Goal: Information Seeking & Learning: Compare options

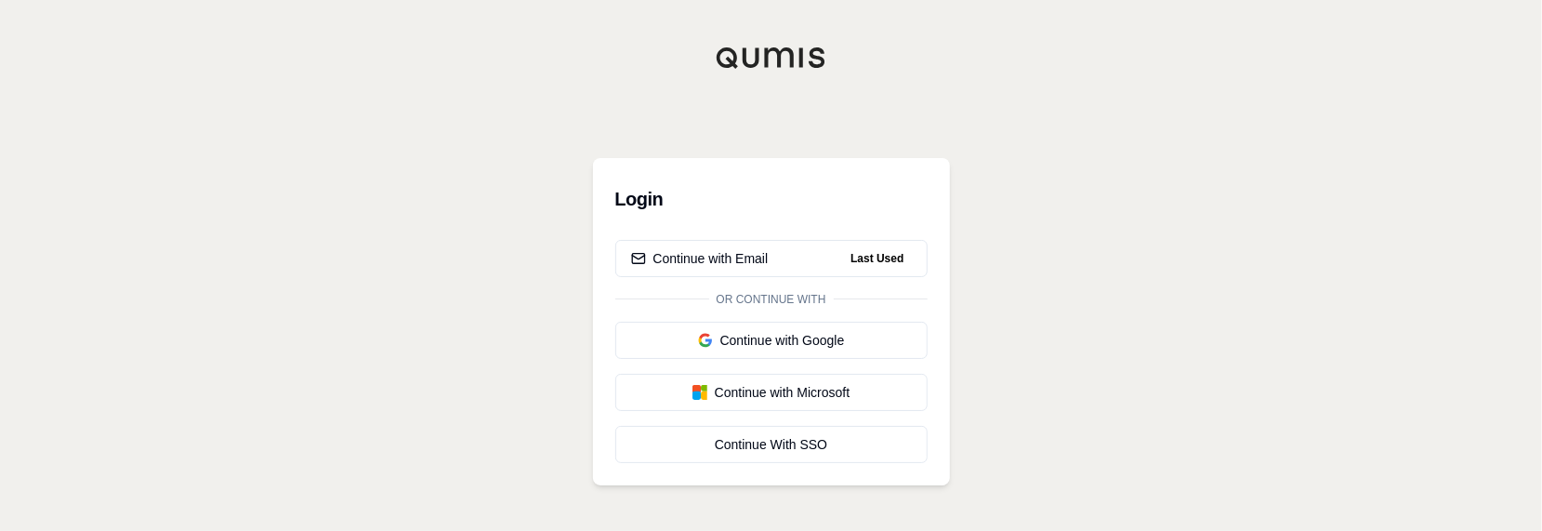
click at [1107, 99] on div "Login Continue with Email Last Used Or continue with Continue with Google Conti…" at bounding box center [771, 265] width 1542 height 531
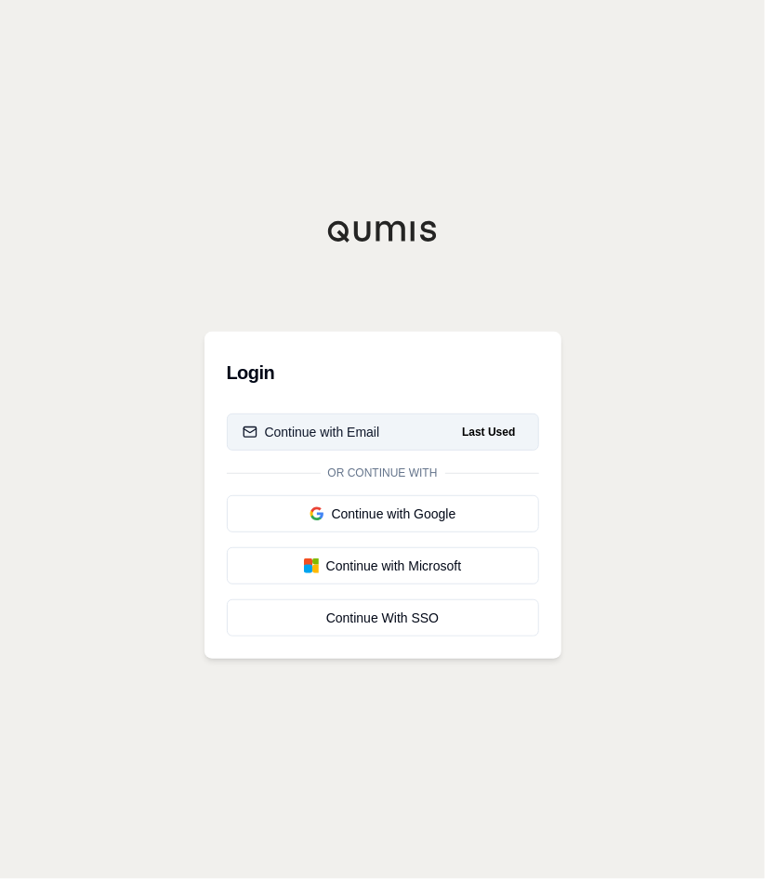
click at [357, 432] on div "Continue with Email" at bounding box center [312, 432] width 138 height 19
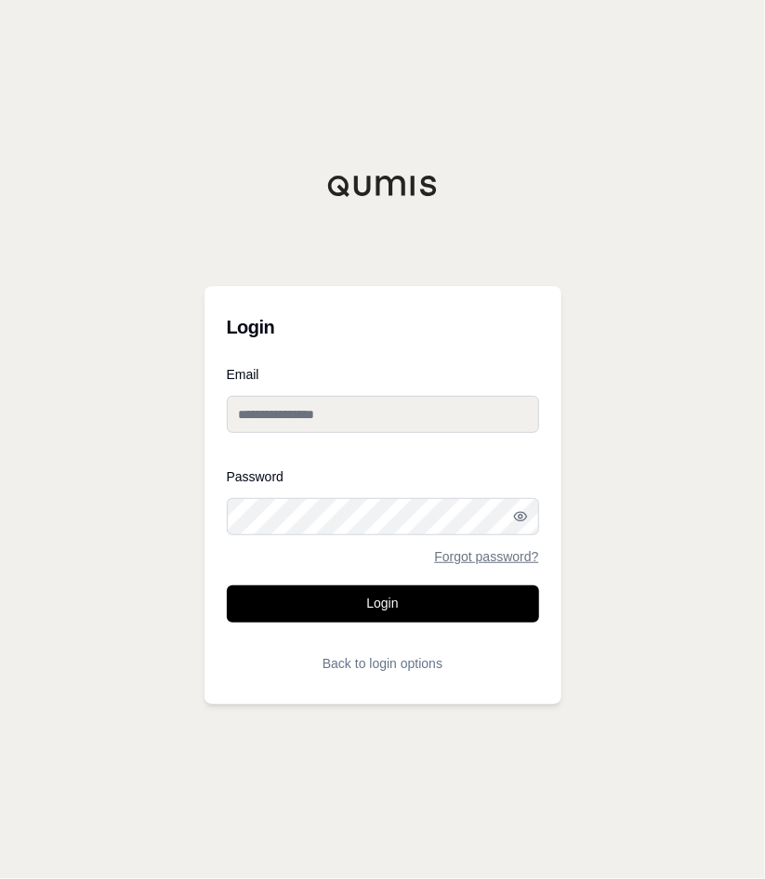
click at [396, 417] on input "Email" at bounding box center [383, 414] width 312 height 37
type input "**********"
click at [227, 530] on button "Login" at bounding box center [383, 604] width 312 height 37
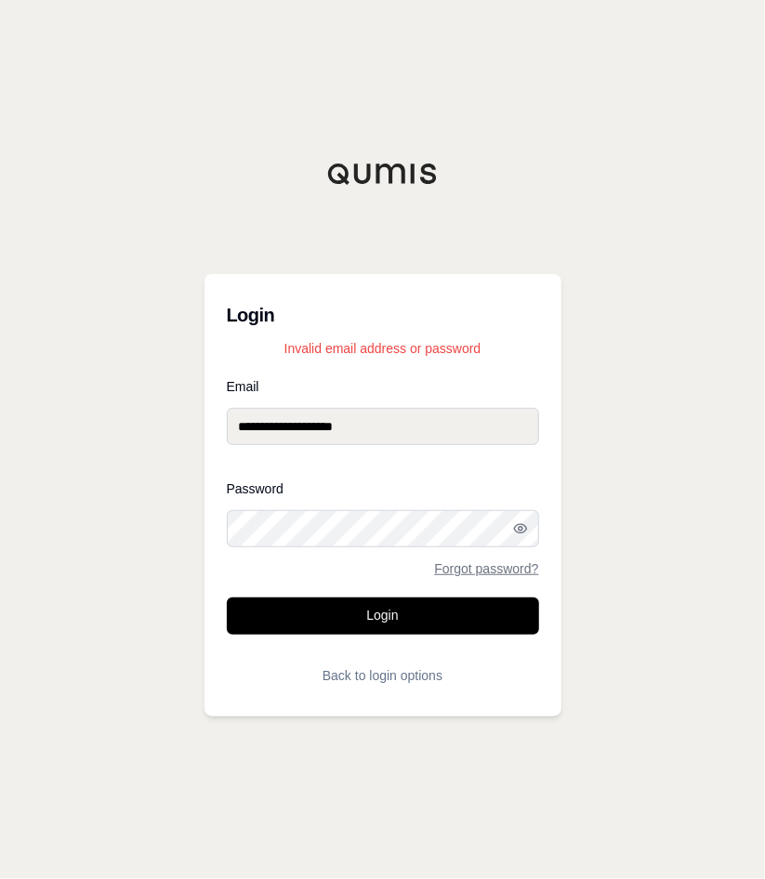
click at [227, 530] on button "Login" at bounding box center [383, 616] width 312 height 37
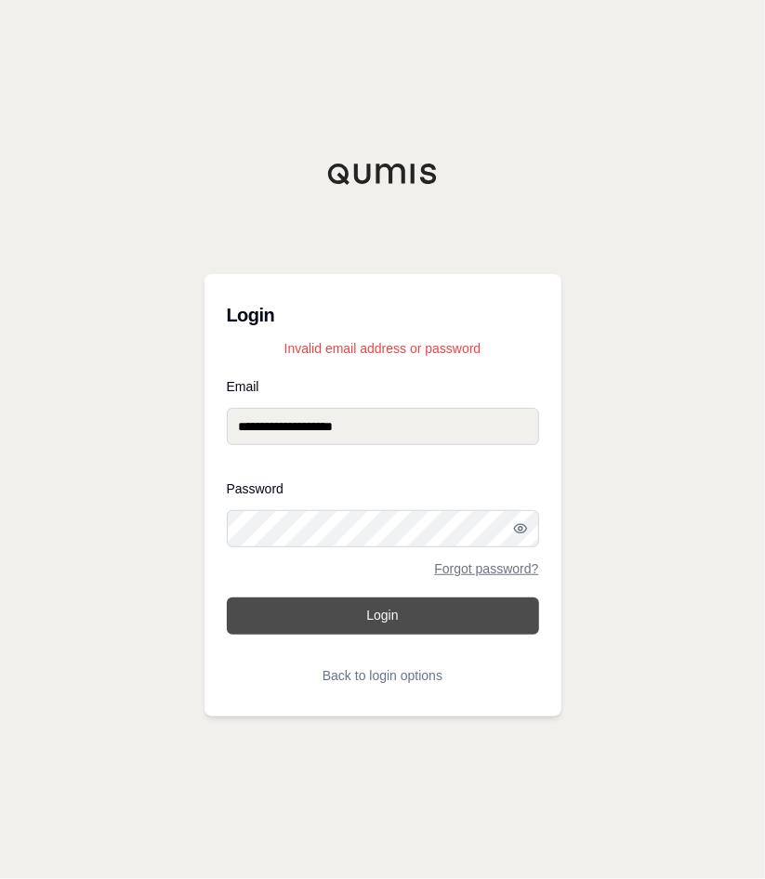
click at [351, 530] on button "Login" at bounding box center [383, 616] width 312 height 37
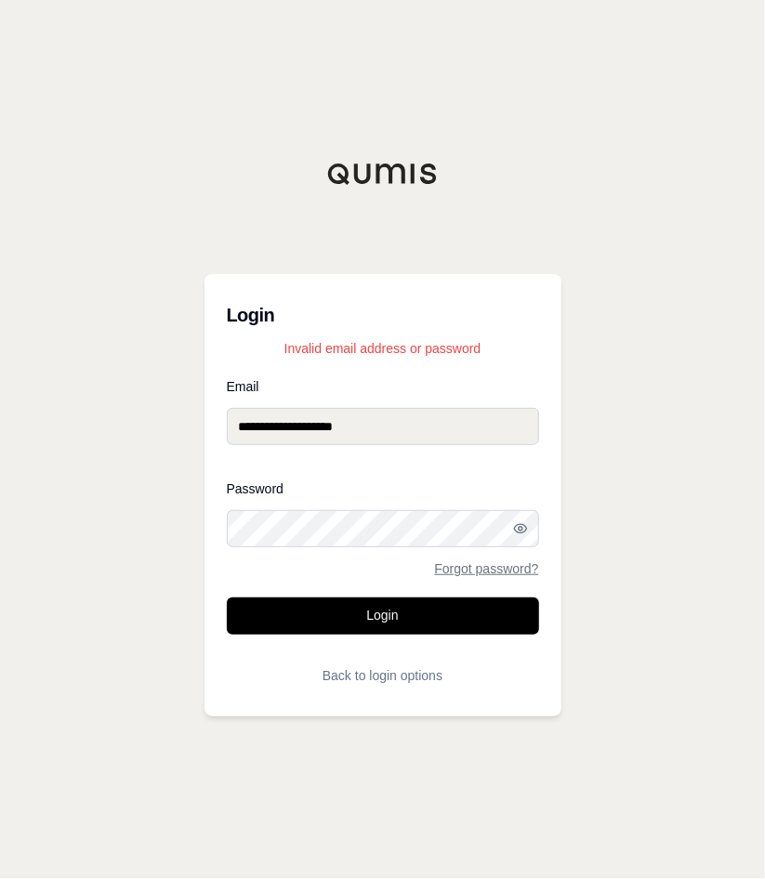
click at [357, 530] on div "Password Forgot password?" at bounding box center [383, 528] width 312 height 93
click at [227, 530] on button "Login" at bounding box center [383, 616] width 312 height 37
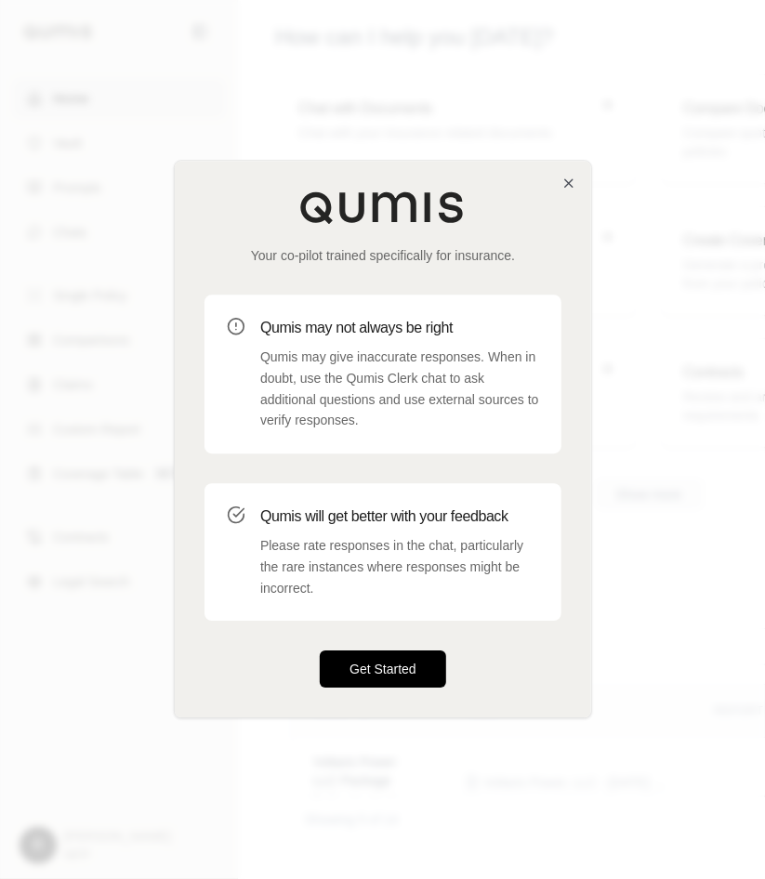
click at [379, 530] on button "Get Started" at bounding box center [383, 670] width 126 height 37
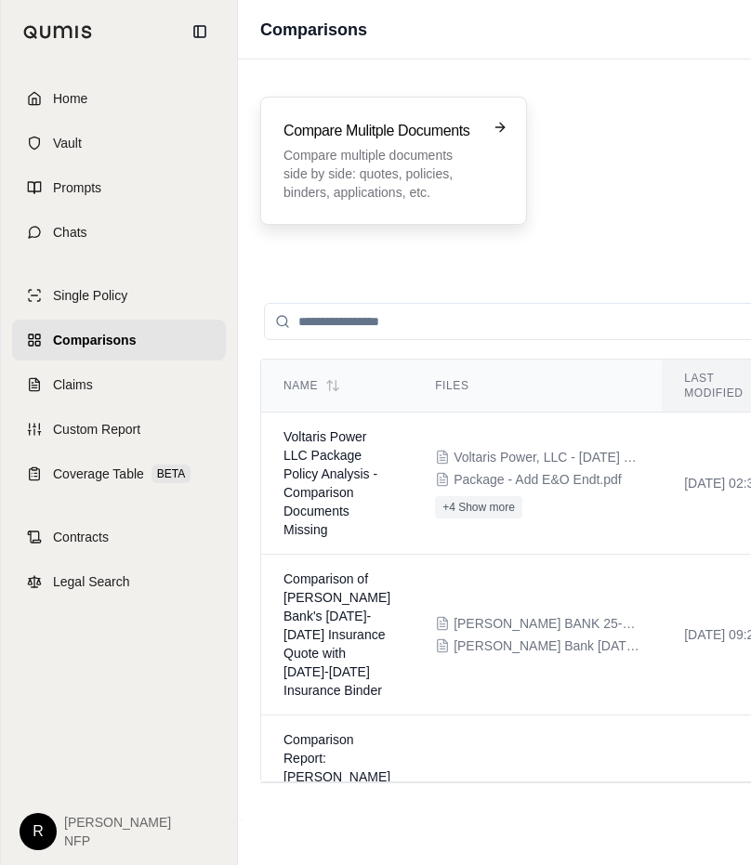
click at [478, 185] on p "Compare multiple documents side by side: quotes, policies, binders, application…" at bounding box center [380, 174] width 194 height 56
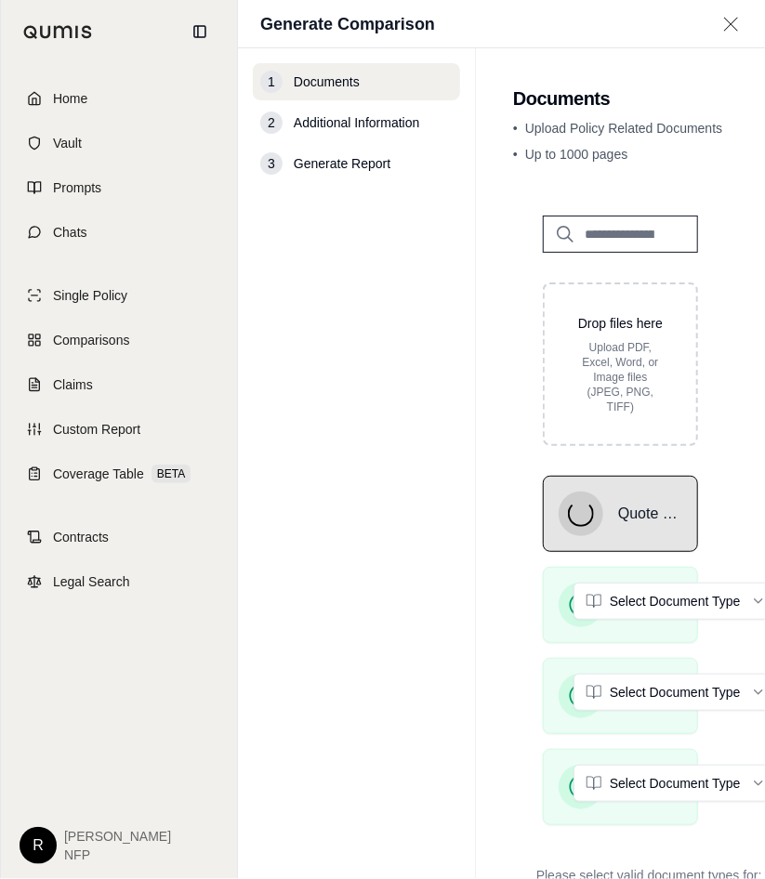
click at [443, 445] on div "1 Documents 2 Additional Information 3 Generate Report" at bounding box center [356, 463] width 207 height 801
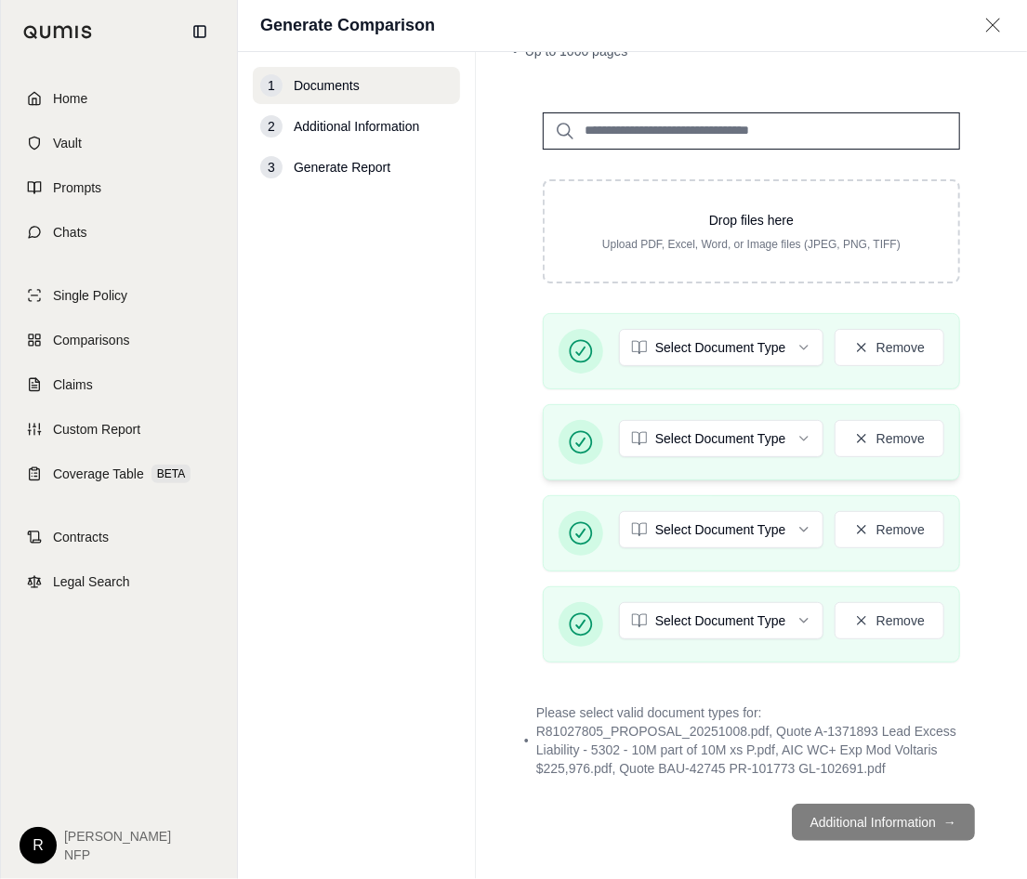
scroll to position [118, 0]
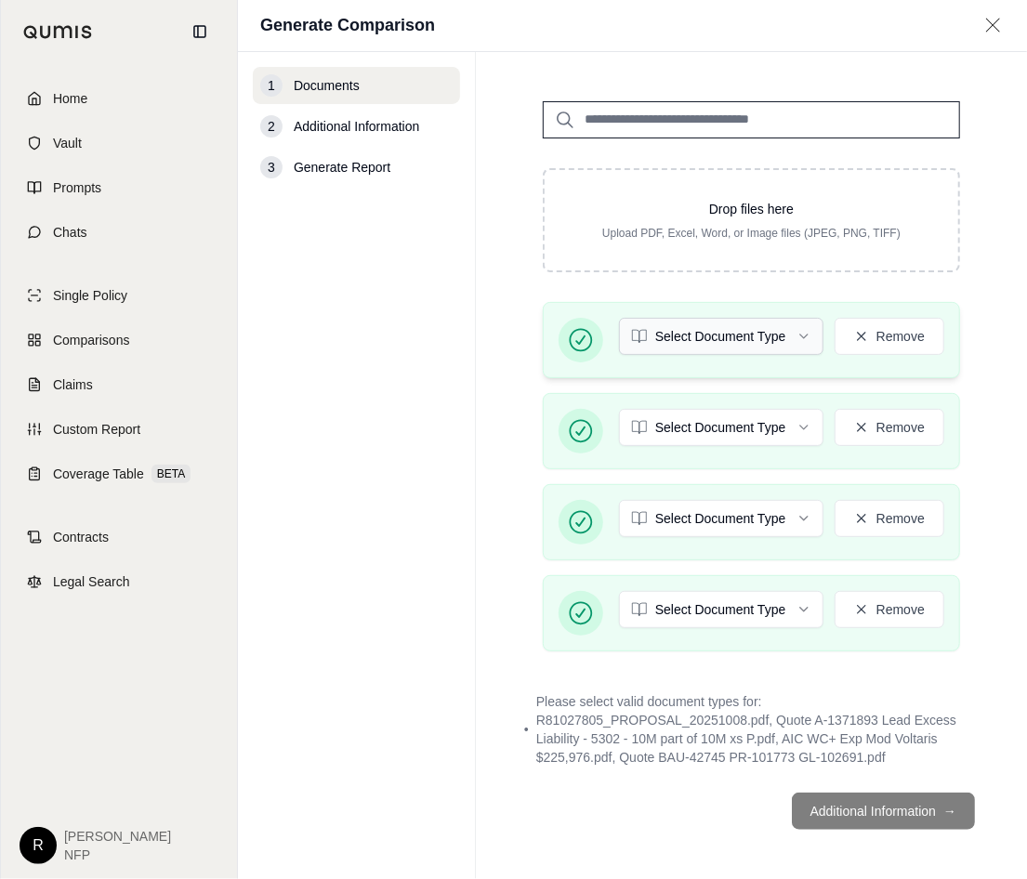
click at [770, 339] on html "Home Vault Prompts Chats Single Policy Comparisons Claims Custom Report Coverag…" at bounding box center [513, 439] width 1027 height 879
click at [710, 432] on html "Home Vault Prompts Chats Single Policy Comparisons Claims Custom Report Coverag…" at bounding box center [513, 439] width 1027 height 879
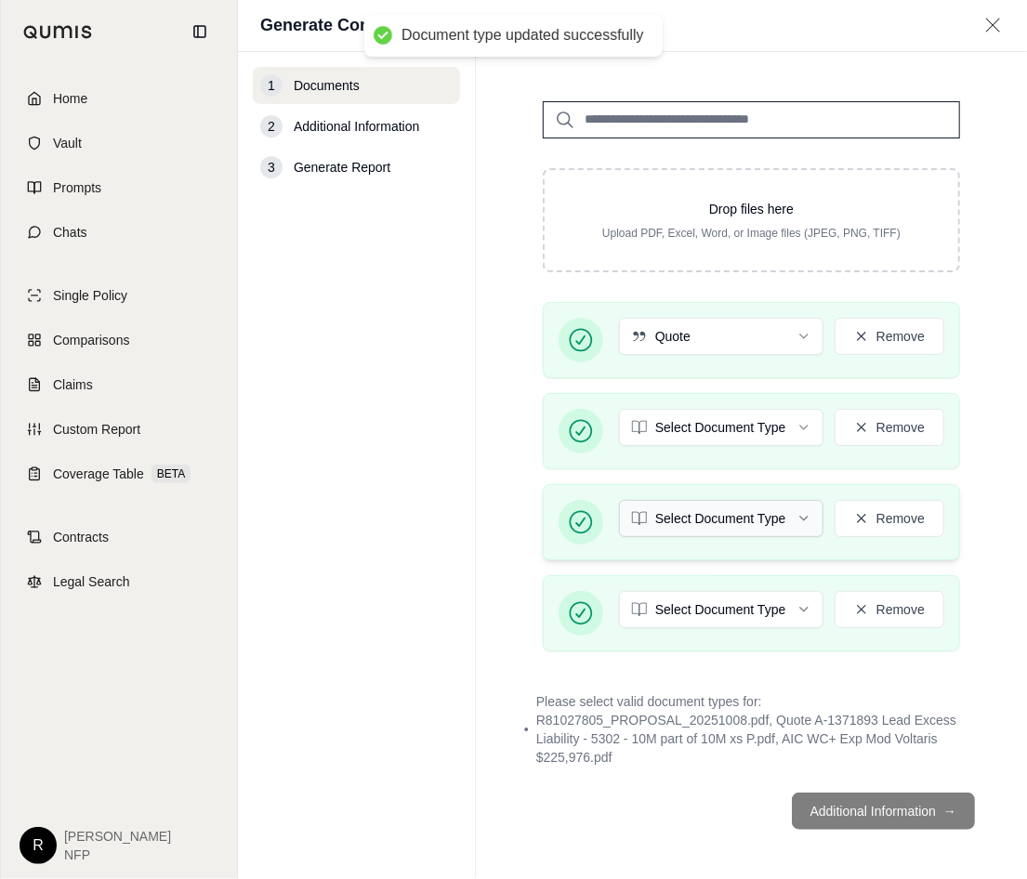
click at [703, 519] on html "Document type updated successfully Home Vault Prompts Chats Single Policy Compa…" at bounding box center [513, 439] width 1027 height 879
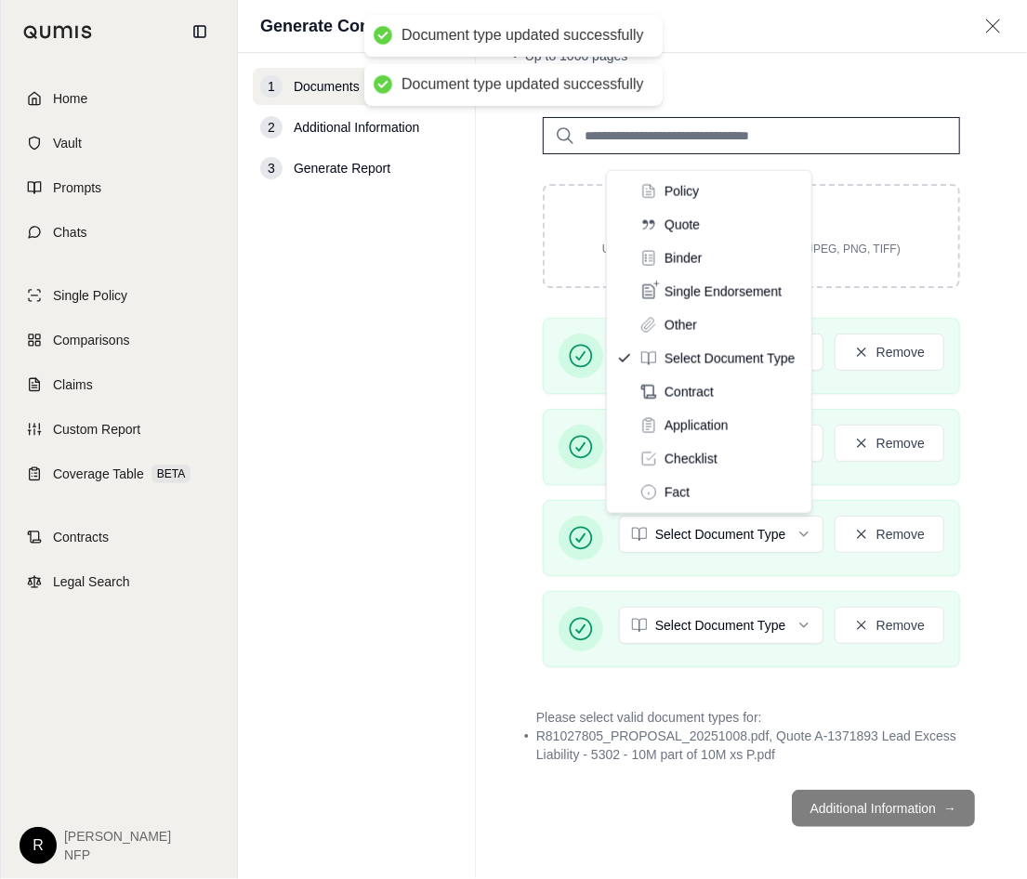
scroll to position [100, 0]
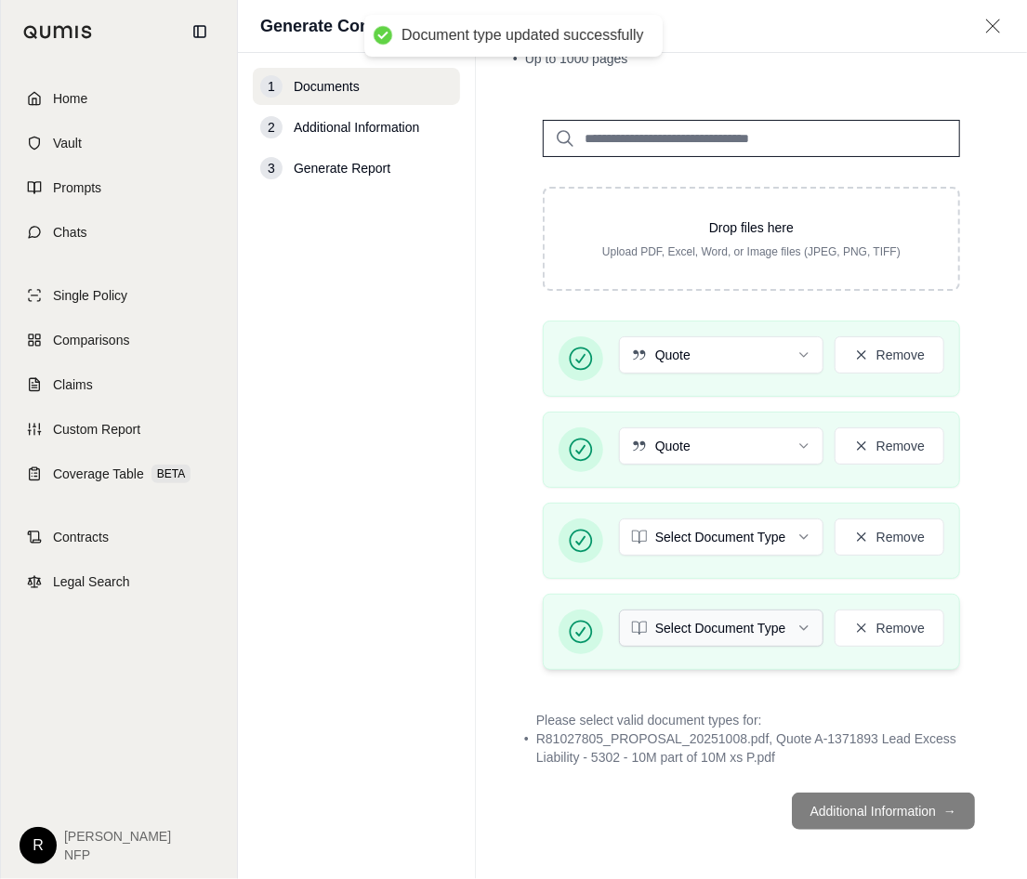
click at [703, 530] on html "Document type updated successfully Home Vault Prompts Chats Single Policy Compa…" at bounding box center [513, 439] width 1027 height 879
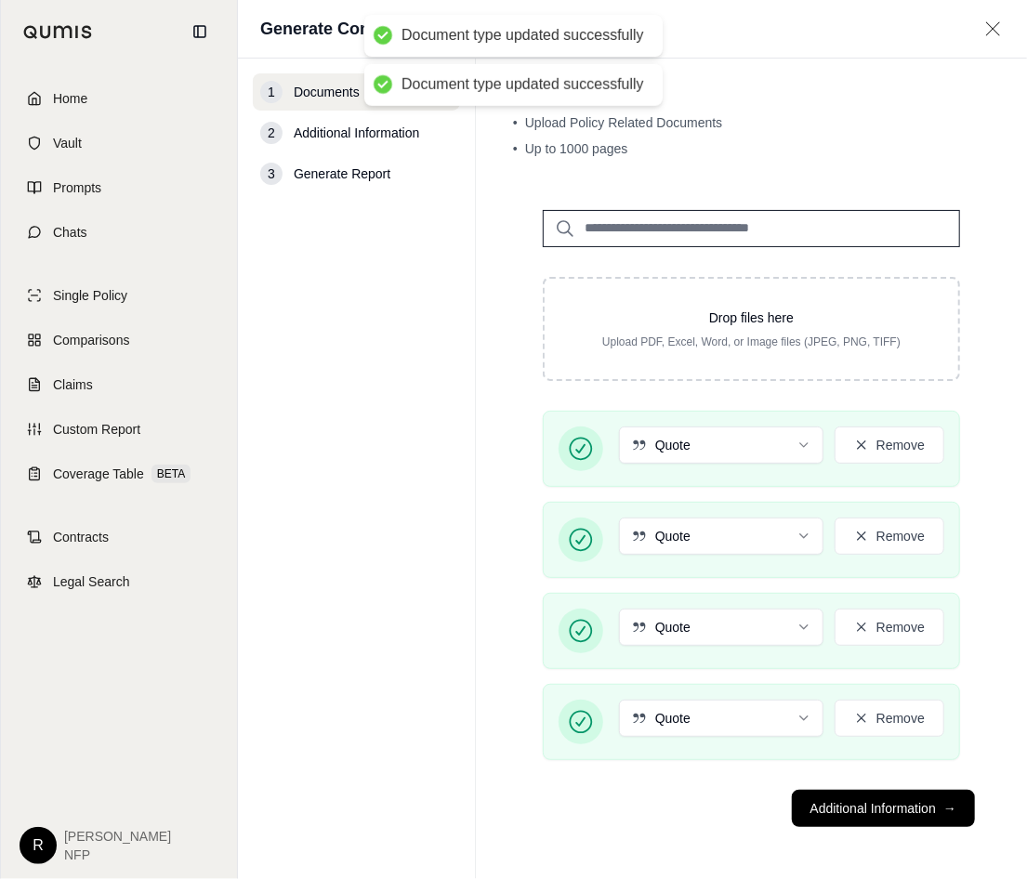
scroll to position [13, 0]
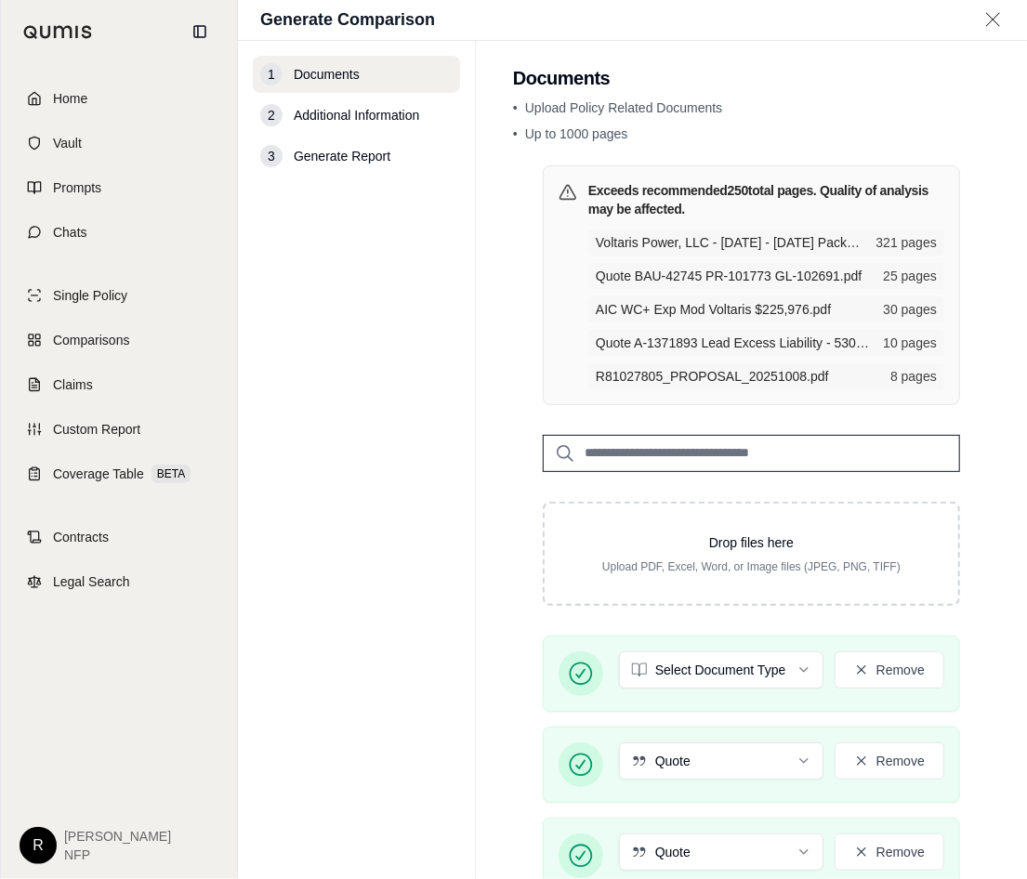
click at [441, 530] on div "1 Documents 2 Additional Information 3 Generate Report" at bounding box center [356, 460] width 207 height 809
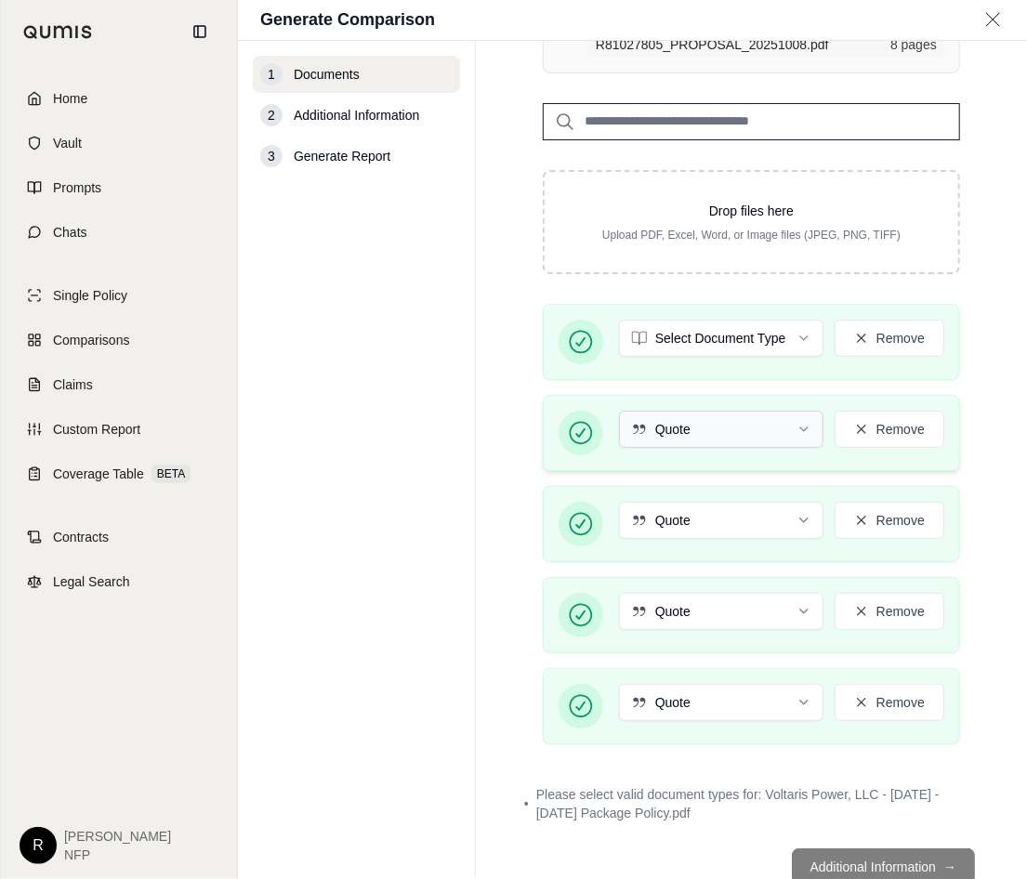
scroll to position [306, 0]
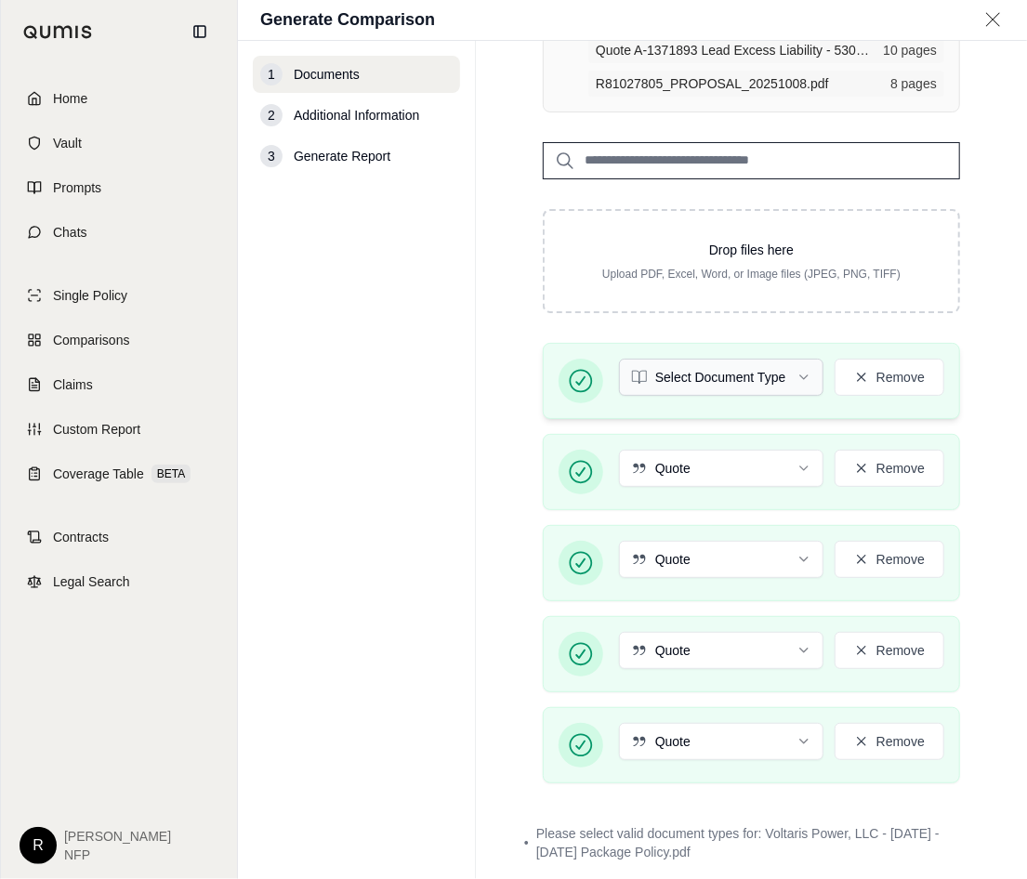
click at [699, 371] on html "Home Vault Prompts Chats Single Policy Comparisons Claims Custom Report Coverag…" at bounding box center [513, 439] width 1027 height 879
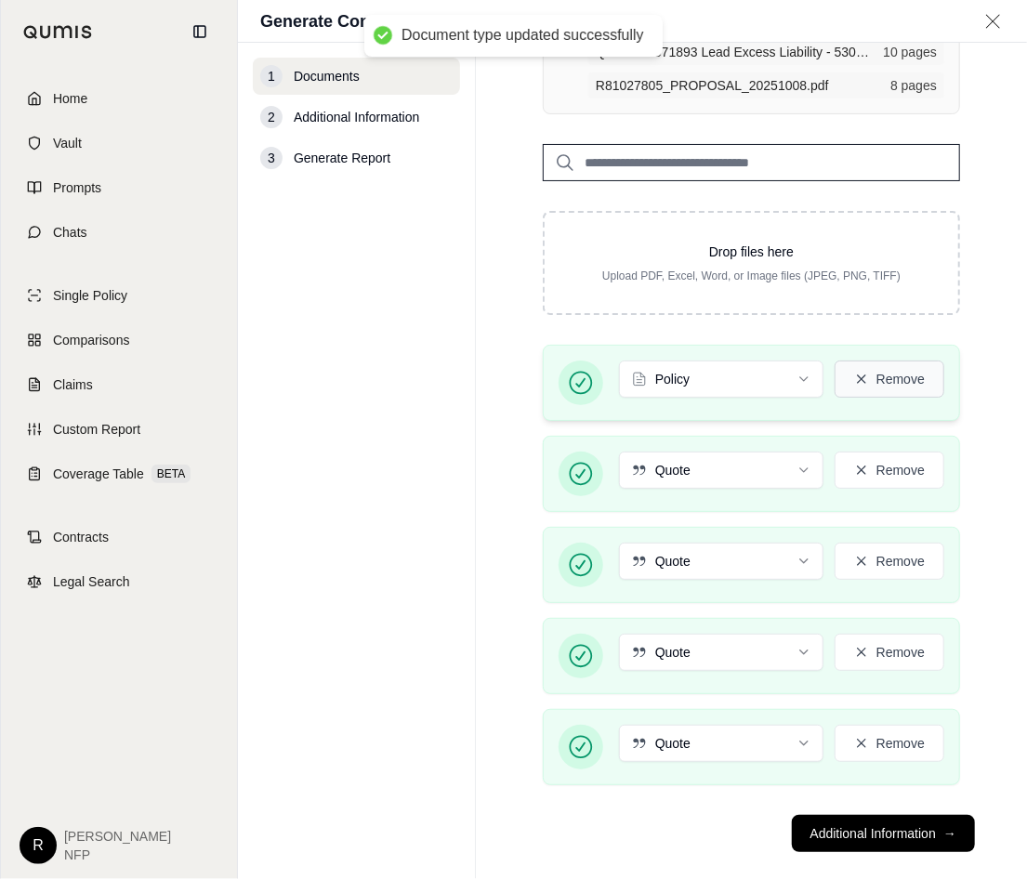
click at [901, 369] on button "Remove" at bounding box center [890, 379] width 110 height 37
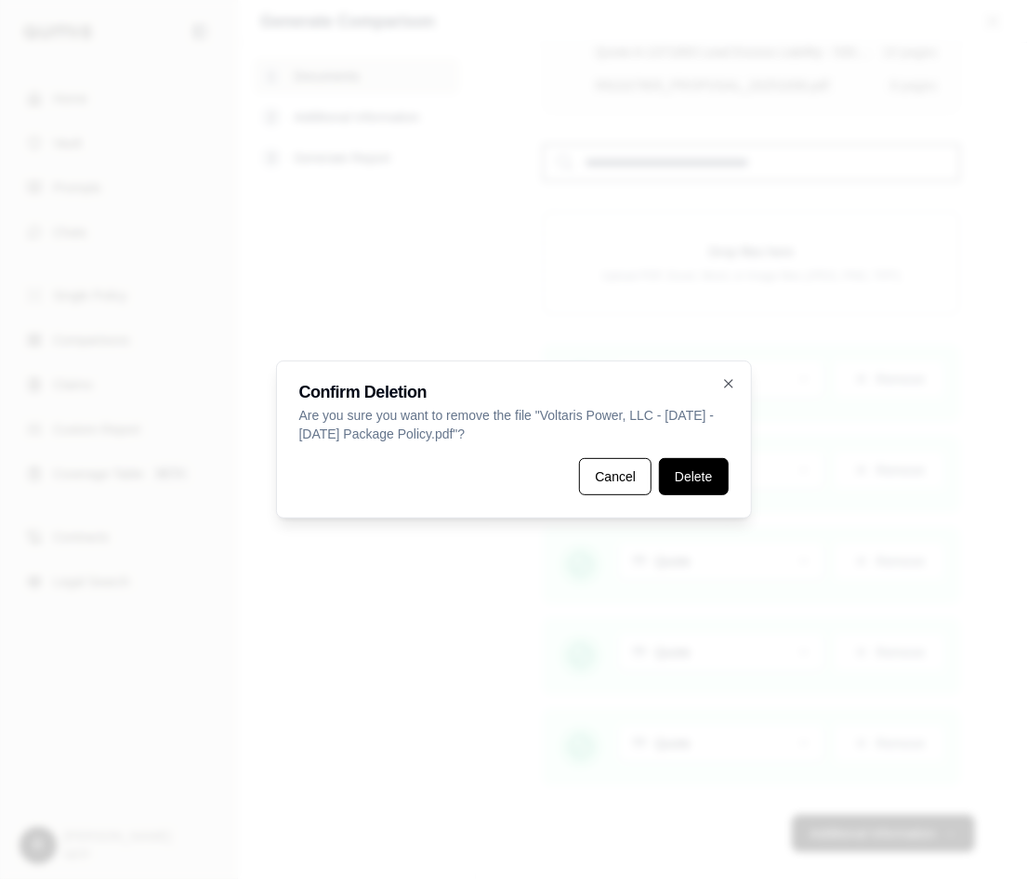
click at [688, 472] on button "Delete" at bounding box center [693, 476] width 69 height 37
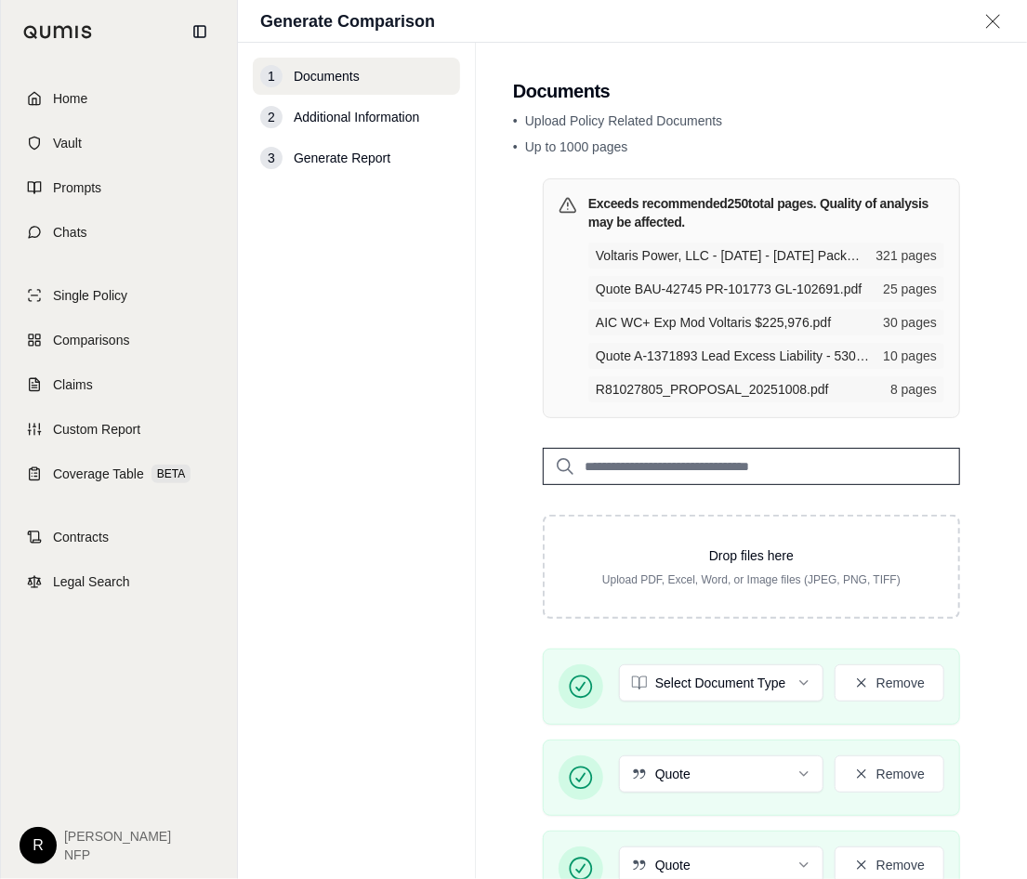
scroll to position [242, 0]
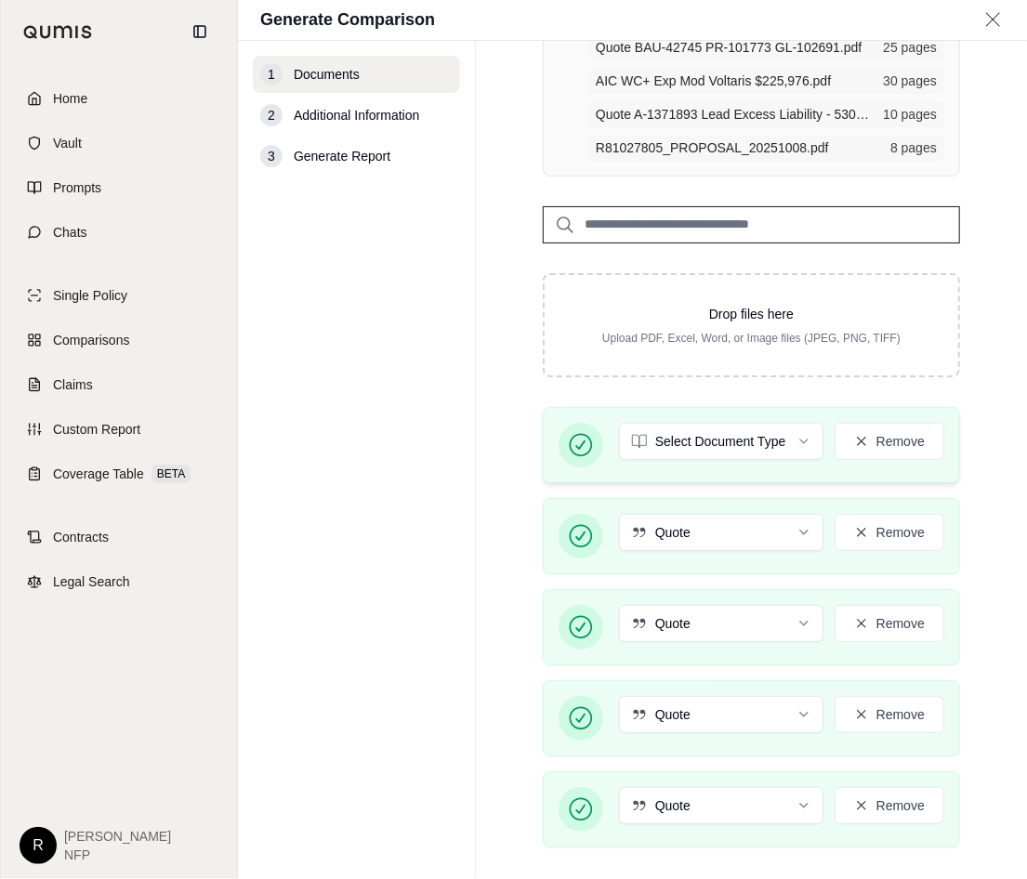
click at [403, 408] on div "1 Documents 2 Additional Information 3 Generate Report" at bounding box center [356, 460] width 207 height 809
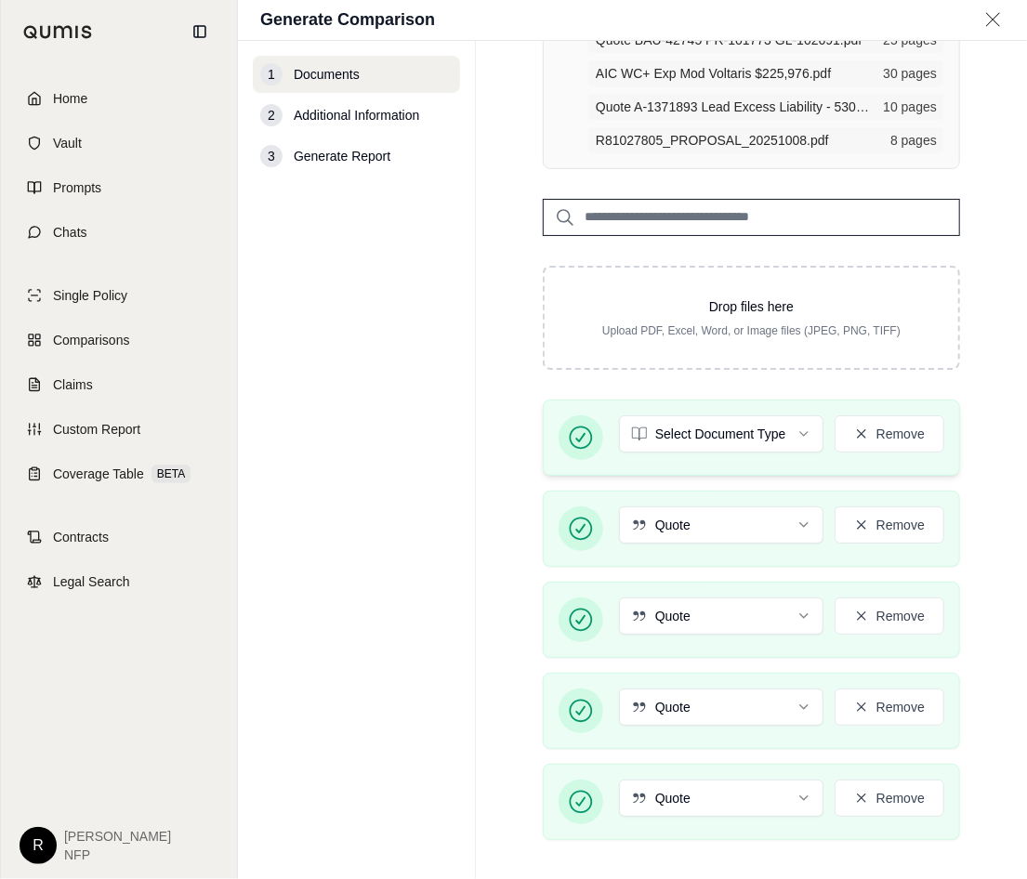
scroll to position [213, 0]
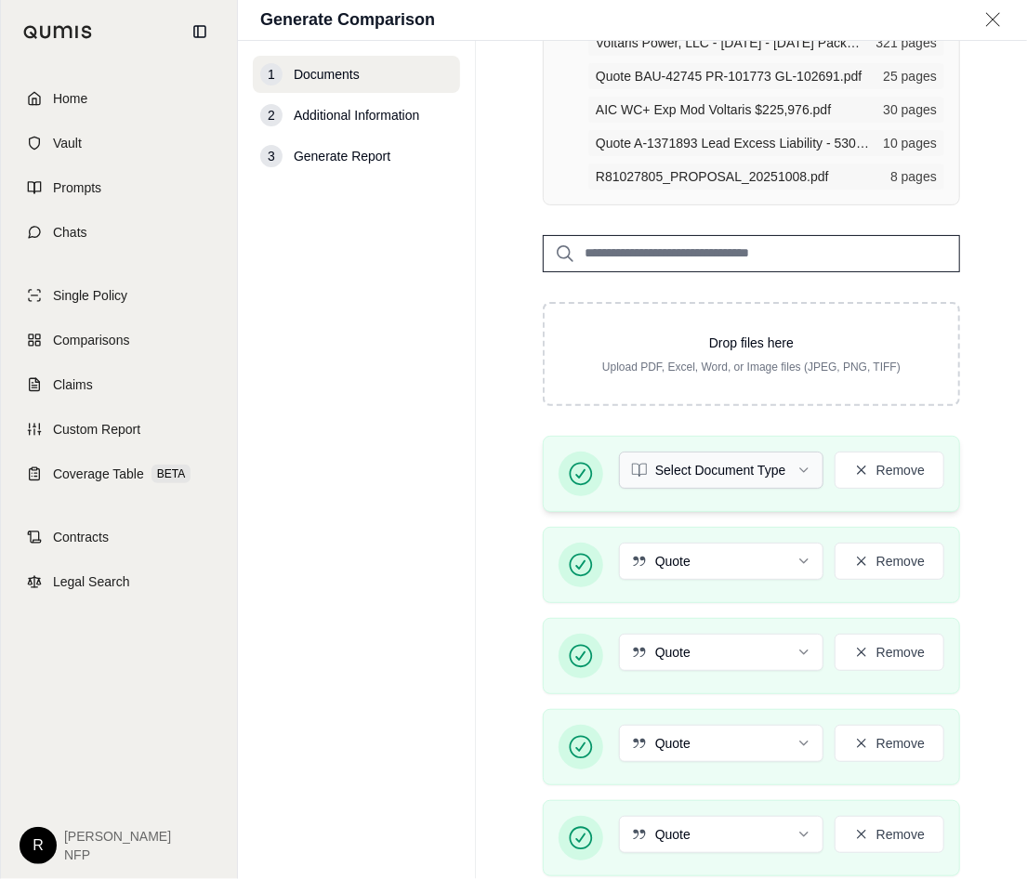
click at [731, 475] on html "Home Vault Prompts Chats Single Policy Comparisons Claims Custom Report Coverag…" at bounding box center [513, 439] width 1027 height 879
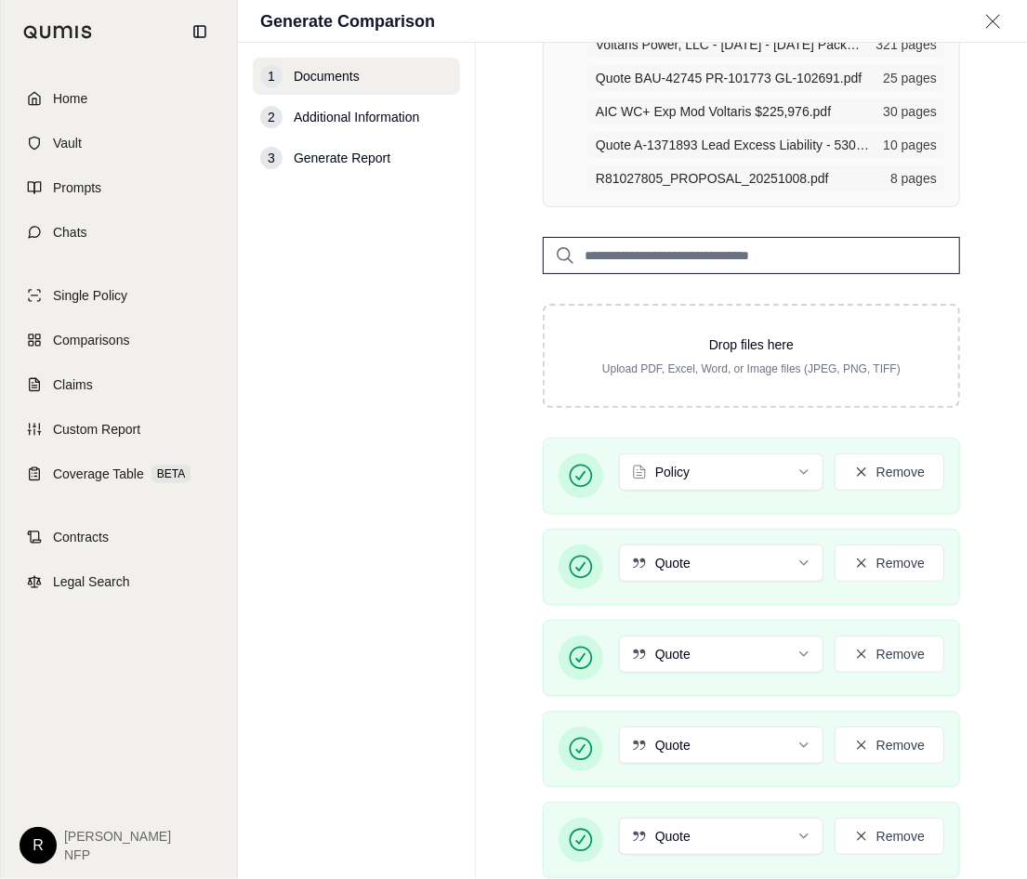
drag, startPoint x: 410, startPoint y: 545, endPoint x: 426, endPoint y: 533, distance: 19.3
click at [412, 530] on div "1 Documents 2 Additional Information 3 Generate Report" at bounding box center [356, 461] width 207 height 807
click at [892, 470] on button "Remove" at bounding box center [890, 472] width 110 height 37
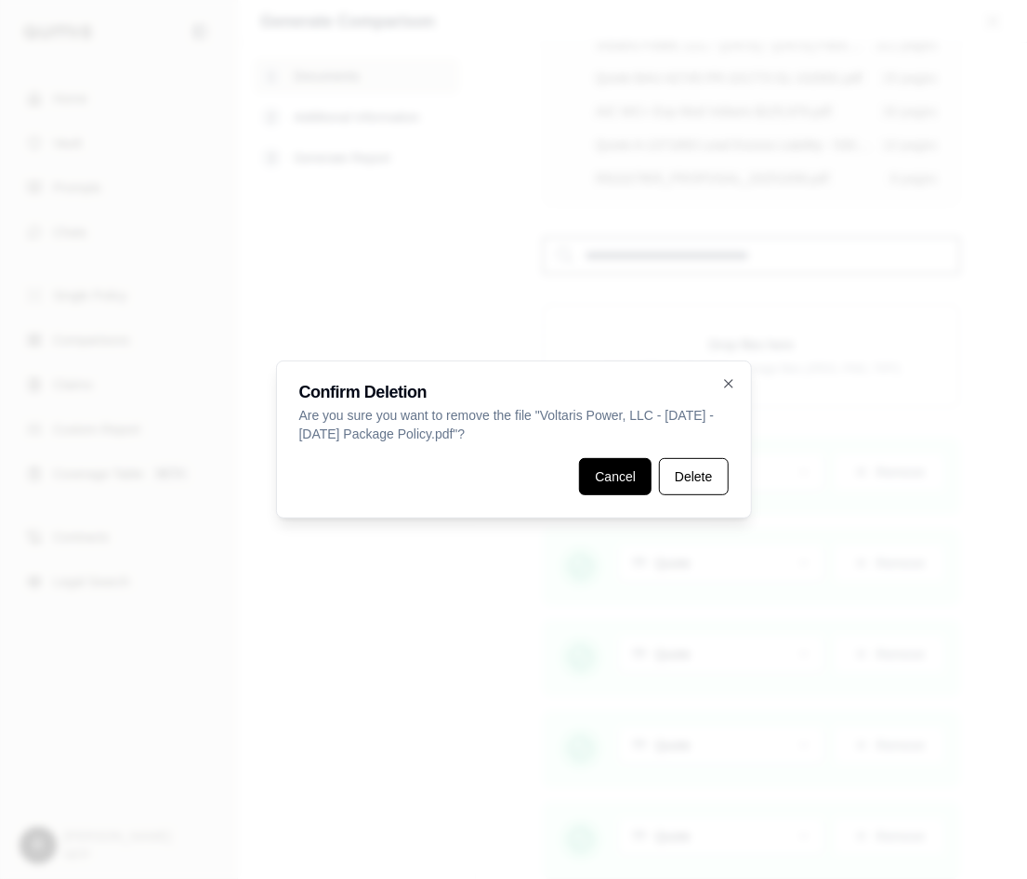
drag, startPoint x: 630, startPoint y: 469, endPoint x: 903, endPoint y: 371, distance: 290.5
click at [631, 469] on button "Cancel" at bounding box center [615, 476] width 72 height 37
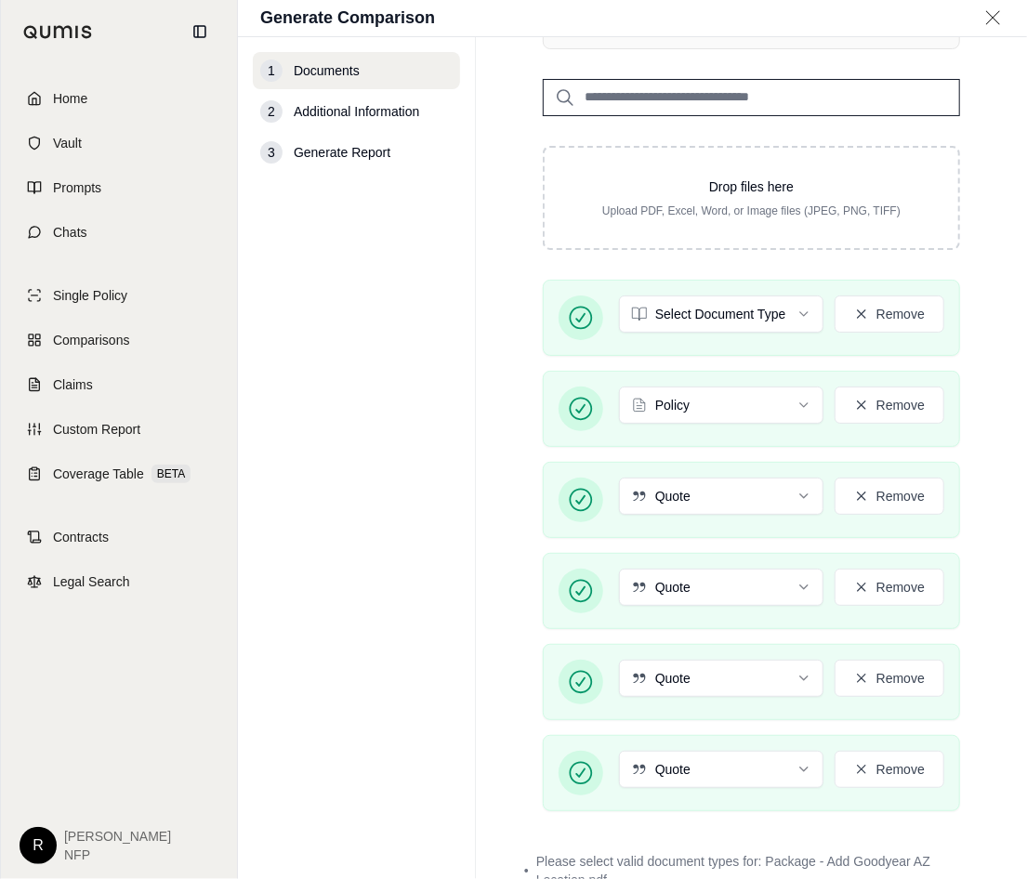
scroll to position [306, 0]
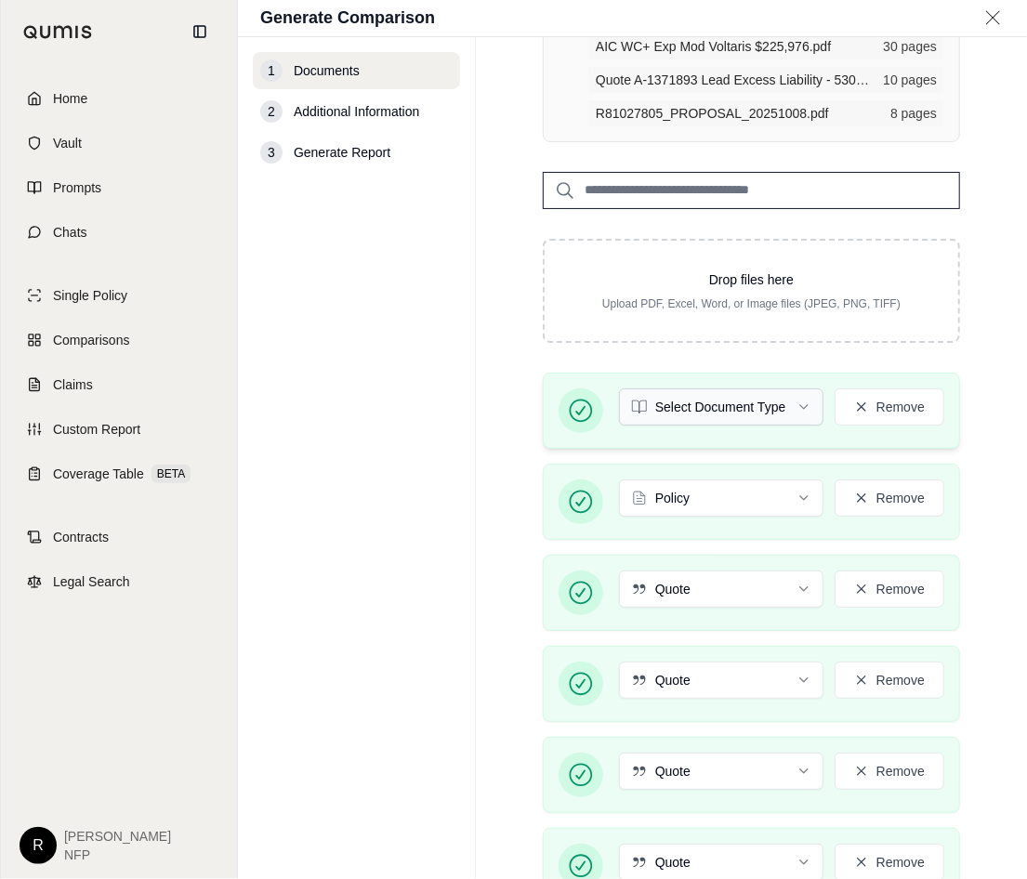
click at [656, 419] on html "Home Vault Prompts Chats Single Policy Comparisons Claims Custom Report Coverag…" at bounding box center [513, 439] width 1027 height 879
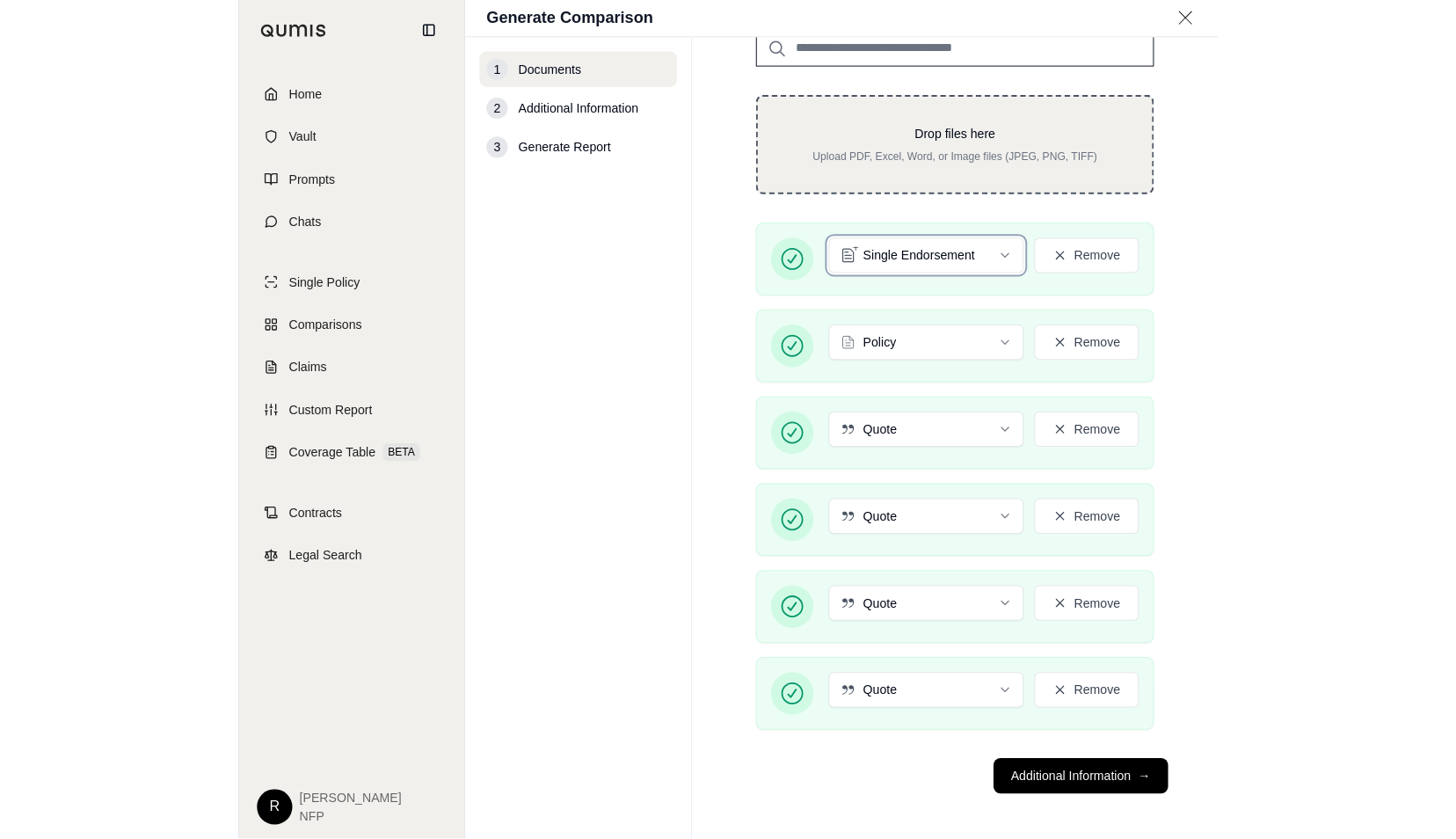
scroll to position [399, 0]
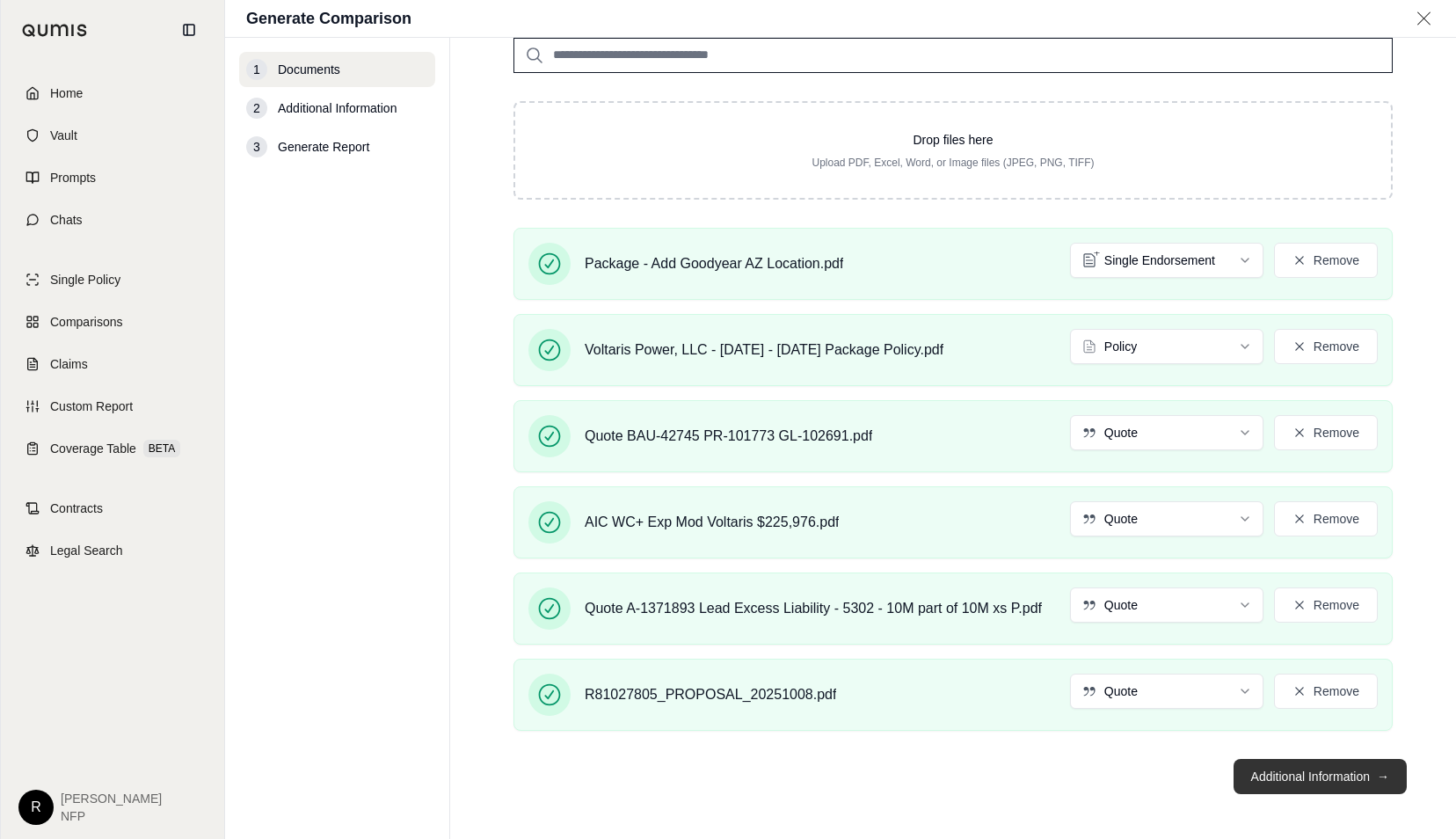
click at [1047, 501] on button "Additional Information →" at bounding box center [1320, 776] width 173 height 35
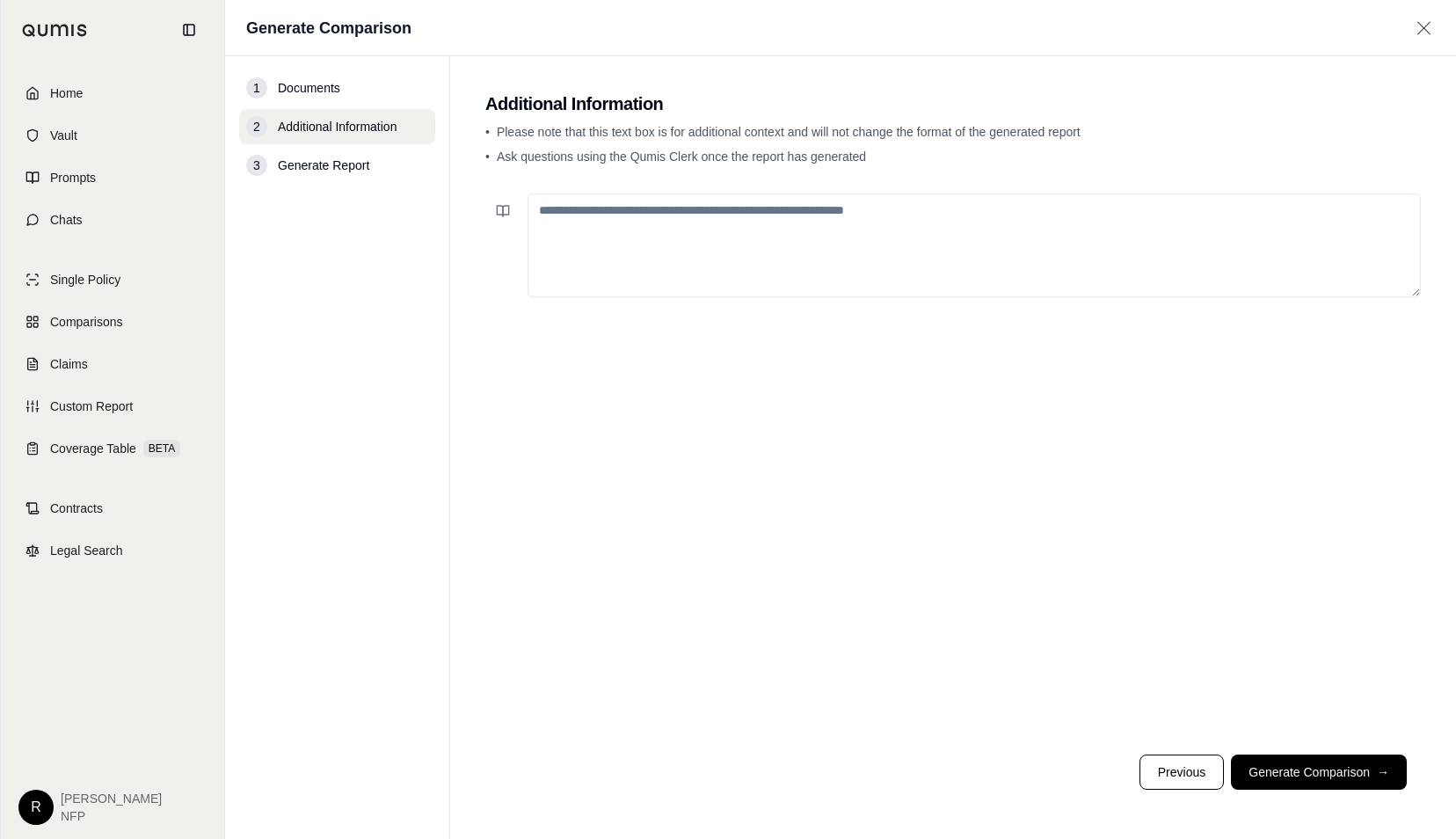
scroll to position [0, 0]
click at [770, 218] on textarea at bounding box center [974, 245] width 893 height 104
type textarea "**********"
click at [1047, 501] on button "Generate Comparison →" at bounding box center [1319, 771] width 176 height 35
